Goal: Check status: Check status

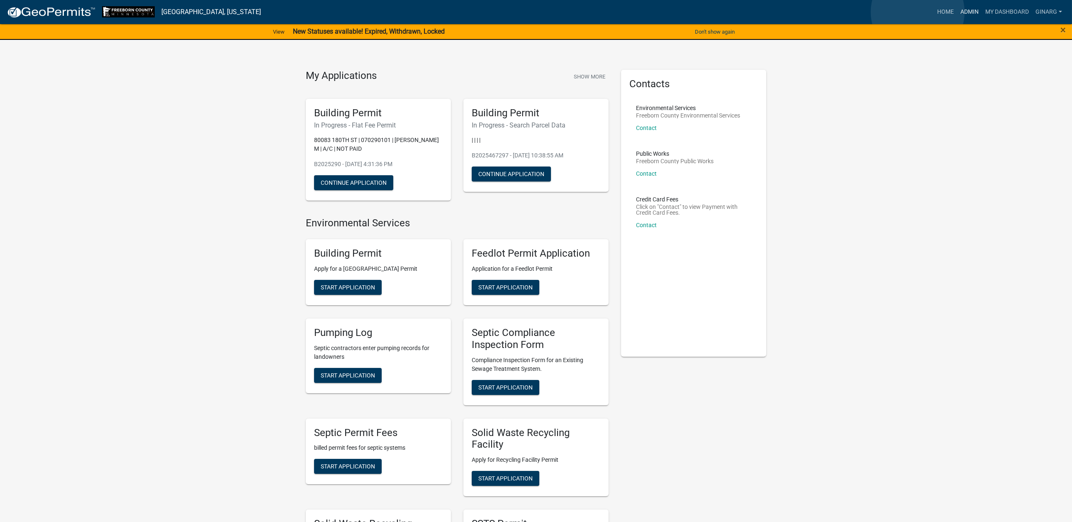
click at [957, 12] on link "Admin" at bounding box center [969, 12] width 25 height 16
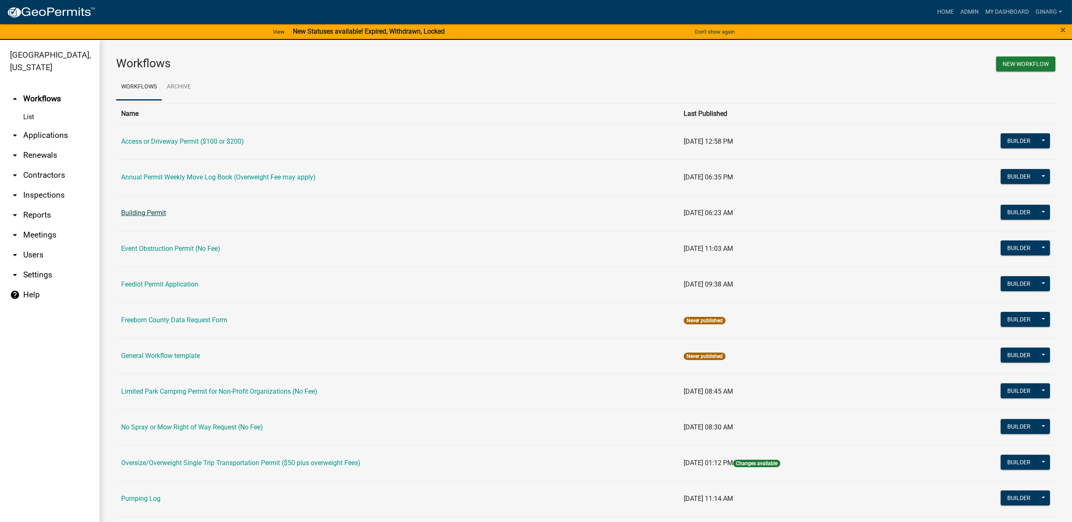
click at [161, 217] on link "Building Permit" at bounding box center [143, 213] width 45 height 8
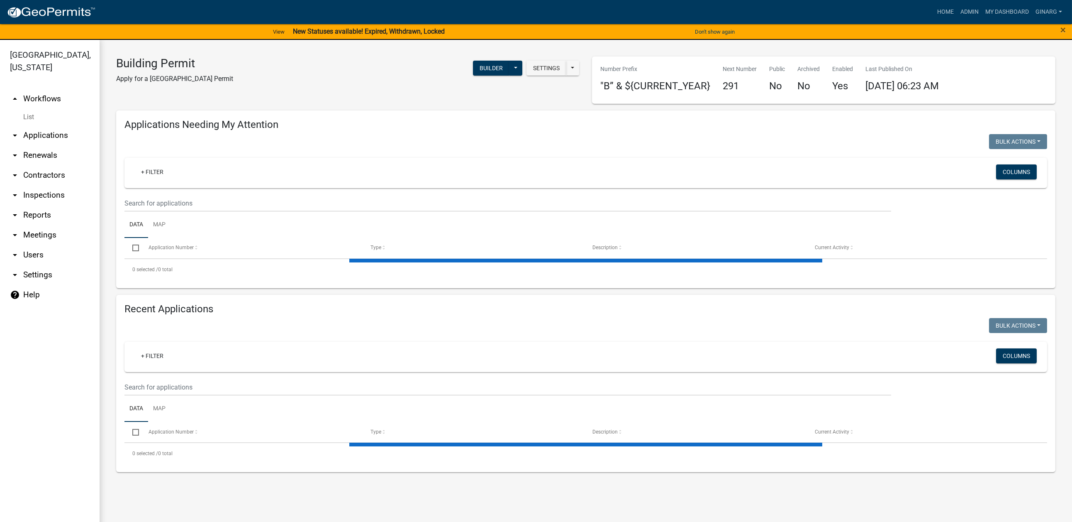
select select "3: 100"
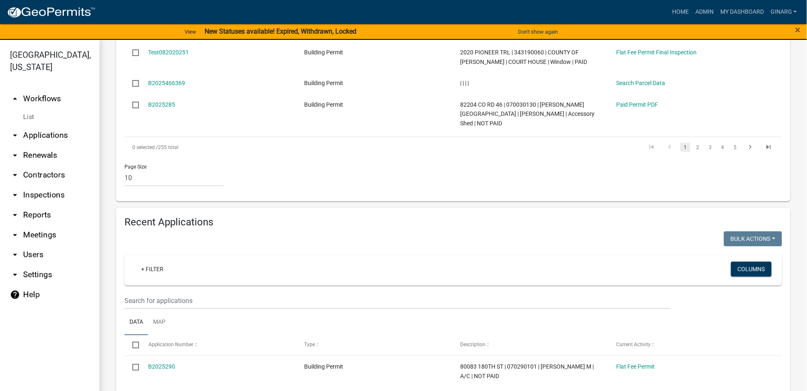
scroll to position [623, 0]
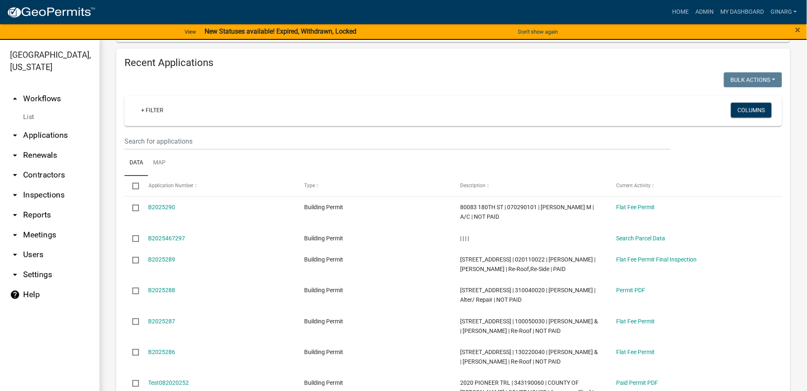
click at [164, 126] on div "+ Filter Columns" at bounding box center [453, 111] width 650 height 30
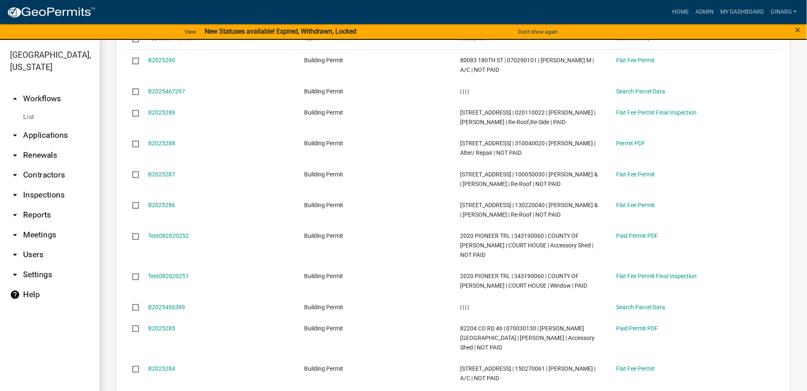
scroll to position [809, 0]
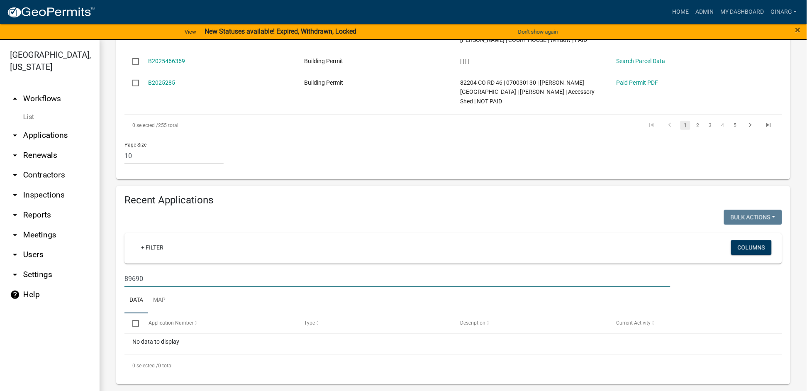
scroll to position [15, 0]
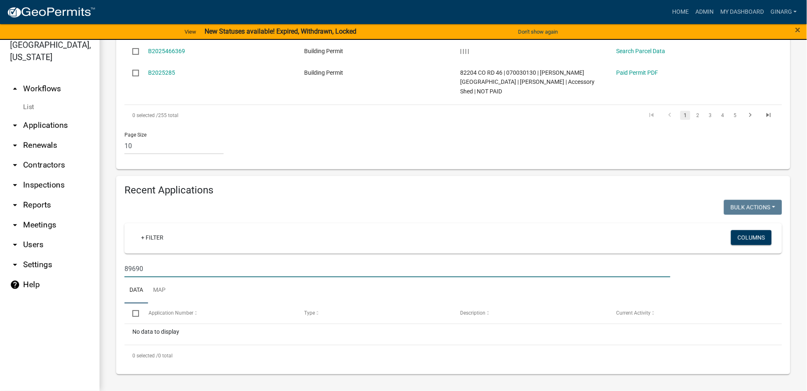
drag, startPoint x: 162, startPoint y: 247, endPoint x: 120, endPoint y: 256, distance: 43.2
click at [120, 256] on div "Recent Applications Bulk Actions Void Expire Lock Withdraw + Filter Columns 896…" at bounding box center [453, 275] width 674 height 198
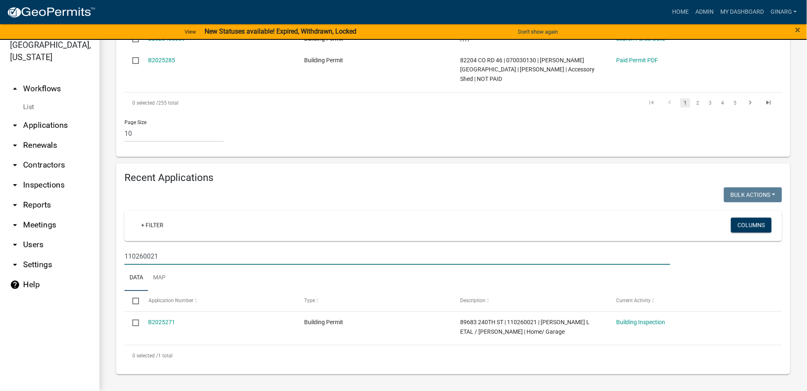
scroll to position [764, 0]
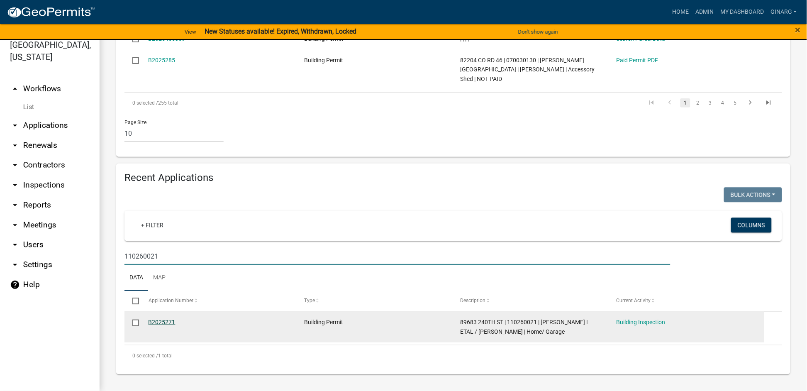
type input "110260021"
click at [176, 319] on link "B2025271" at bounding box center [162, 322] width 27 height 7
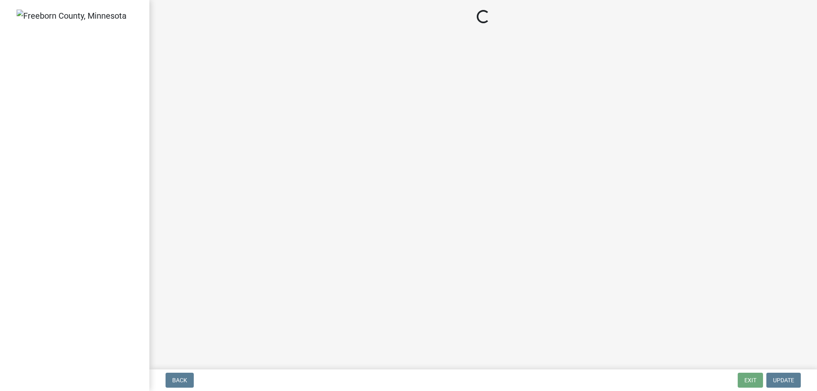
select select "306567ba-5481-4577-869f-56a75bb08b28"
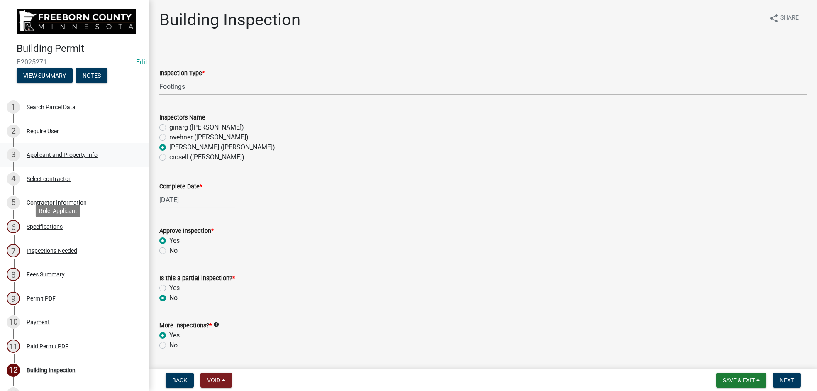
click at [59, 158] on div "Applicant and Property Info" at bounding box center [62, 155] width 71 height 6
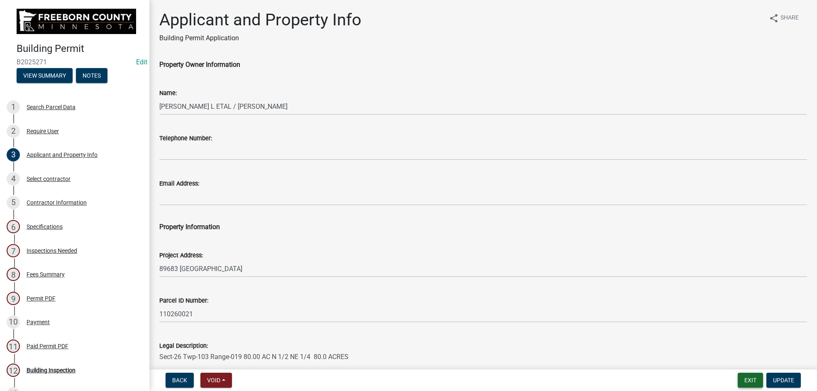
click at [738, 376] on button "Exit" at bounding box center [750, 380] width 25 height 15
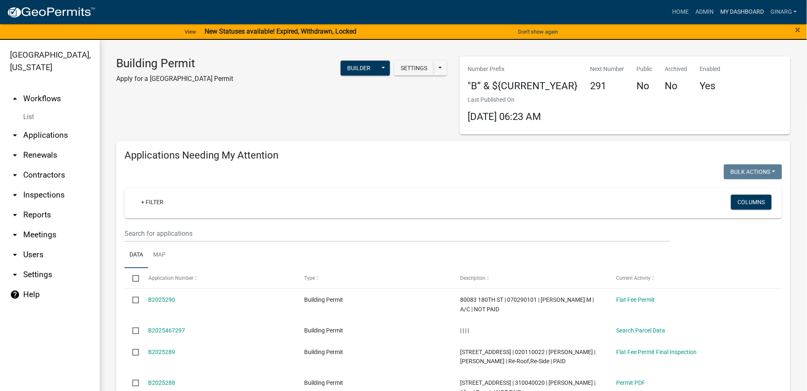
select select "3: 100"
